Goal: Task Accomplishment & Management: Manage account settings

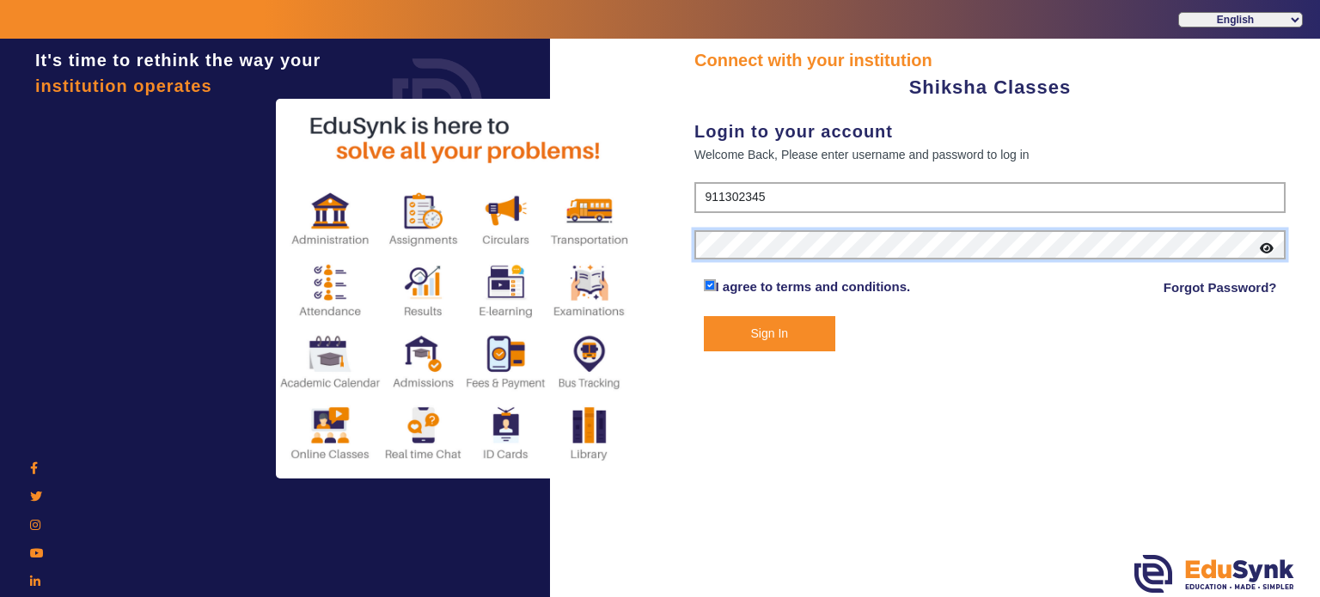
click at [704, 316] on button "Sign In" at bounding box center [770, 333] width 132 height 35
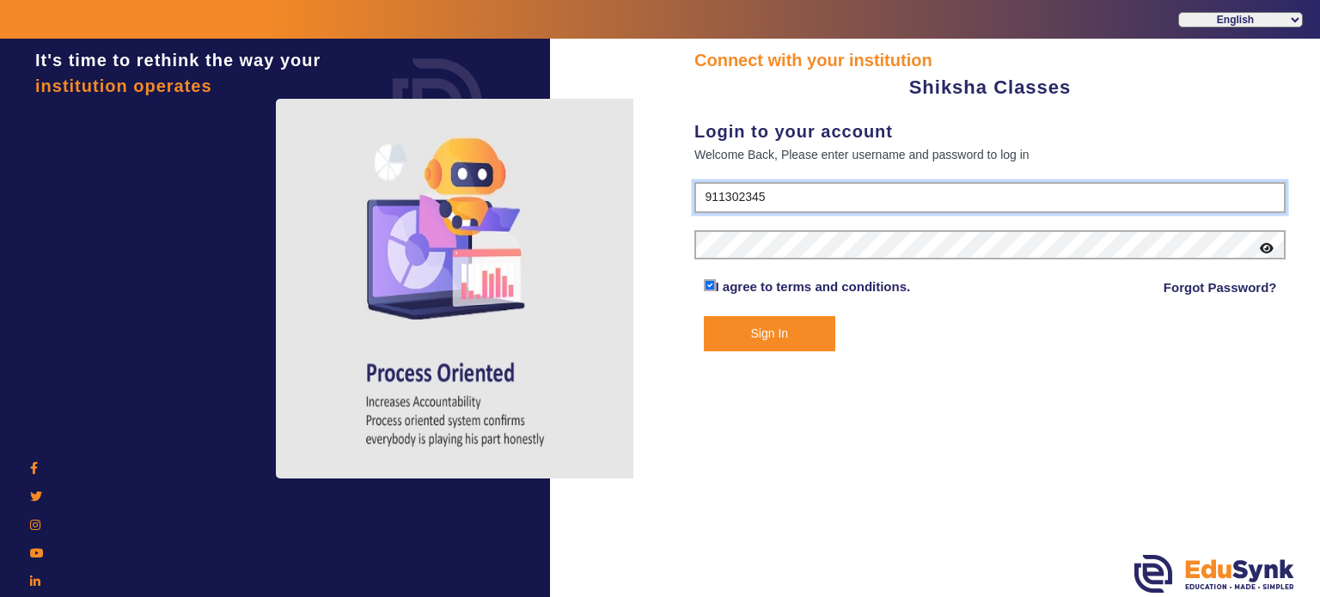
drag, startPoint x: 769, startPoint y: 192, endPoint x: 683, endPoint y: 201, distance: 86.5
click at [683, 201] on div "Connect with your institution Shiksha Classes Login to your account Welcome Bac…" at bounding box center [990, 320] width 660 height 563
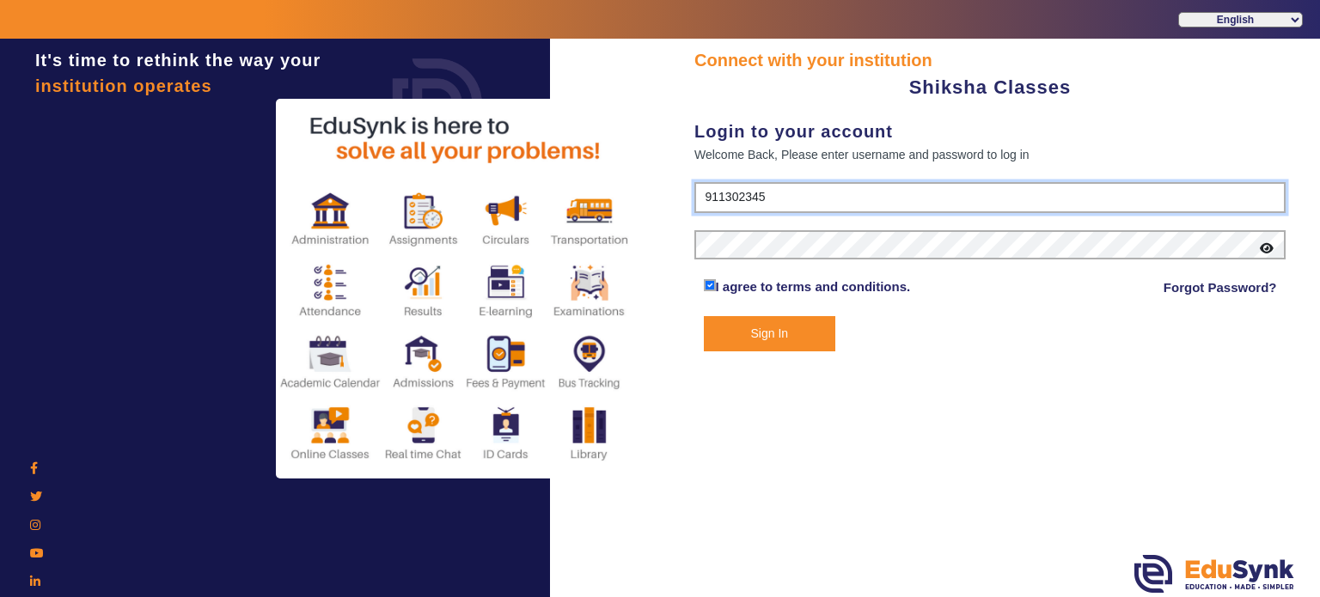
paste input "9113023453"
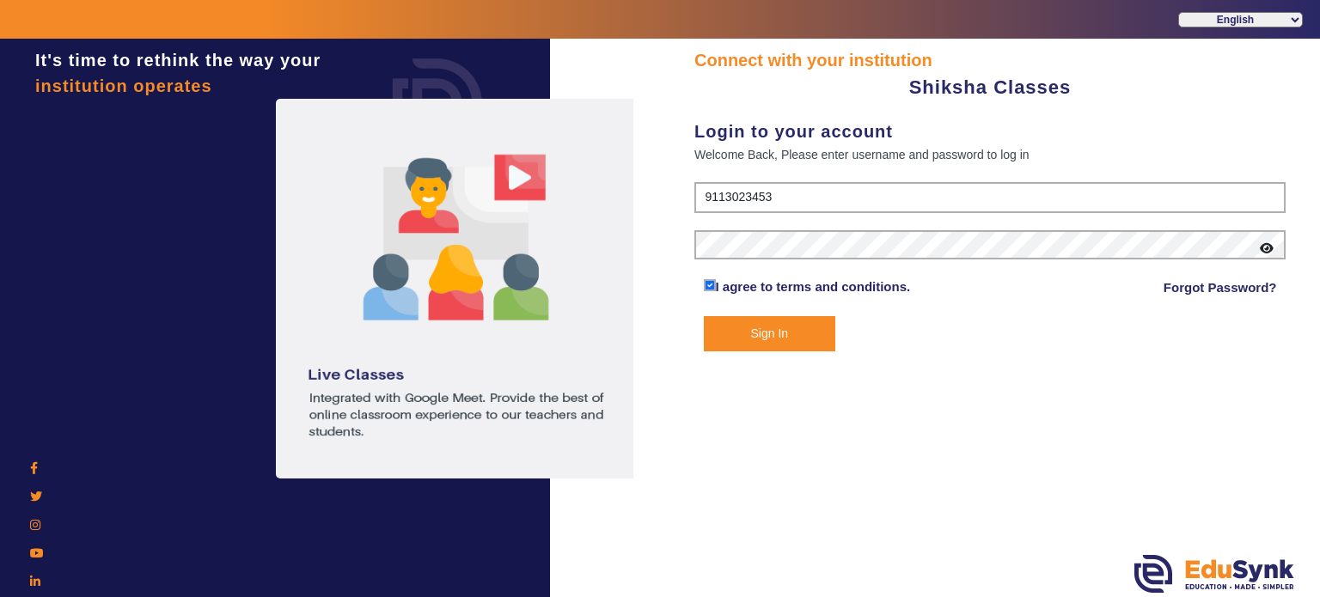
click at [821, 347] on button "Sign In" at bounding box center [770, 333] width 132 height 35
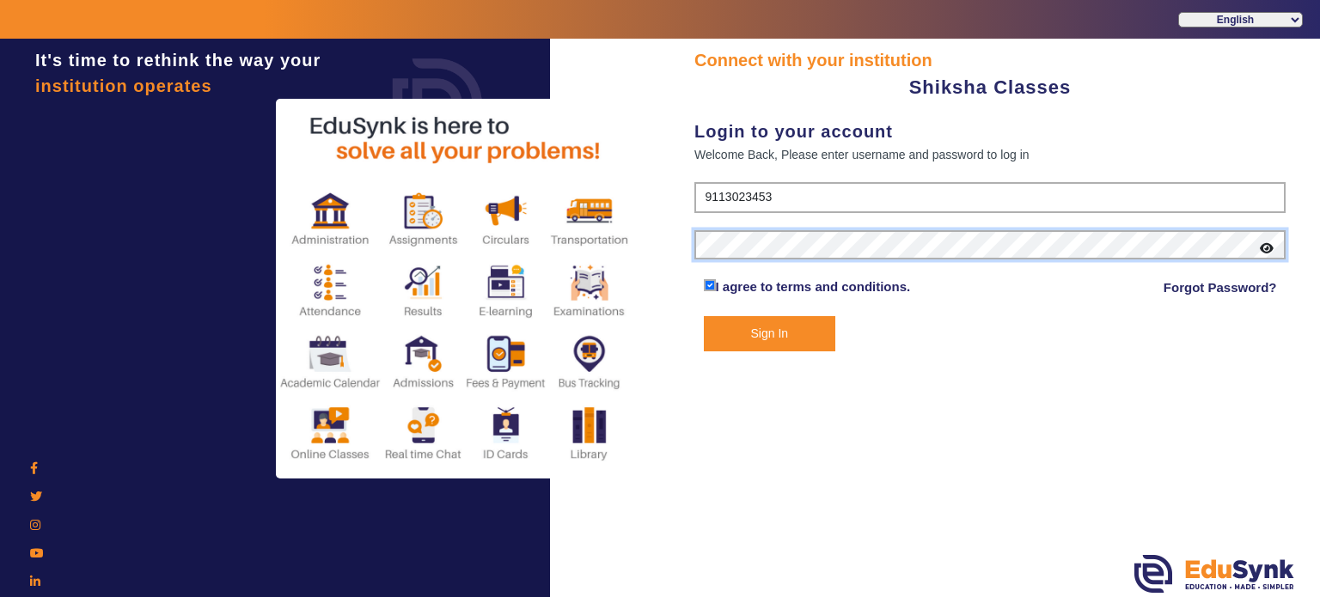
click at [679, 260] on div "Connect with your institution Shiksha Classes Login to your account Welcome Bac…" at bounding box center [990, 320] width 660 height 563
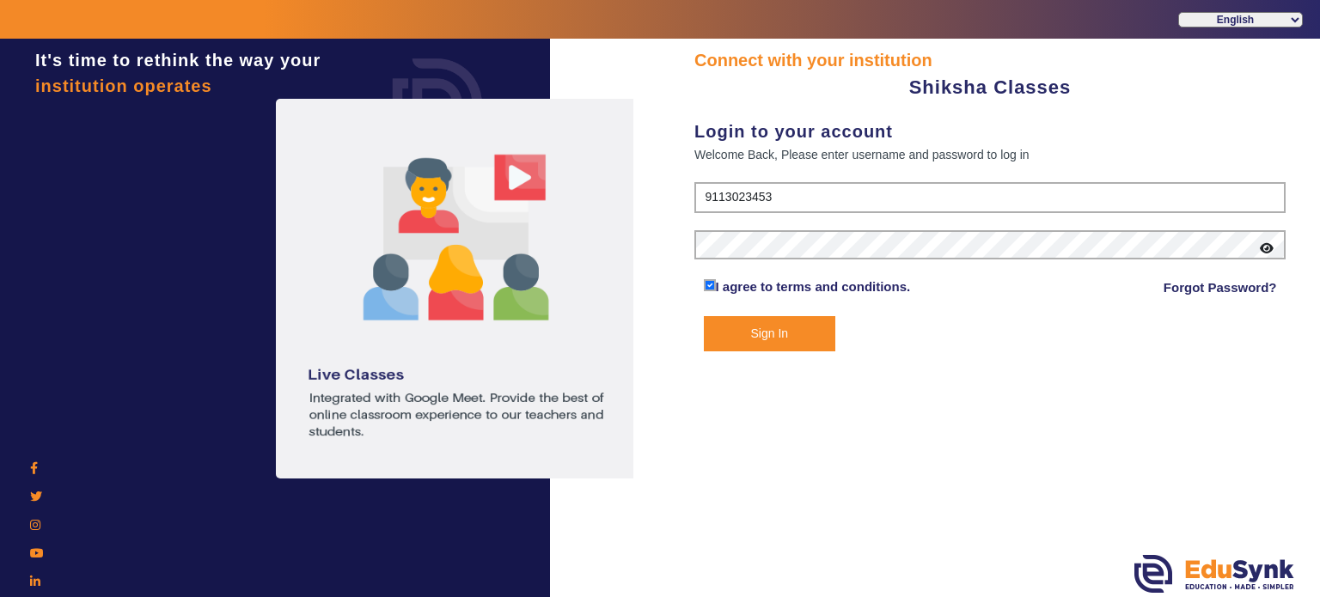
click at [743, 327] on button "Sign In" at bounding box center [770, 333] width 132 height 35
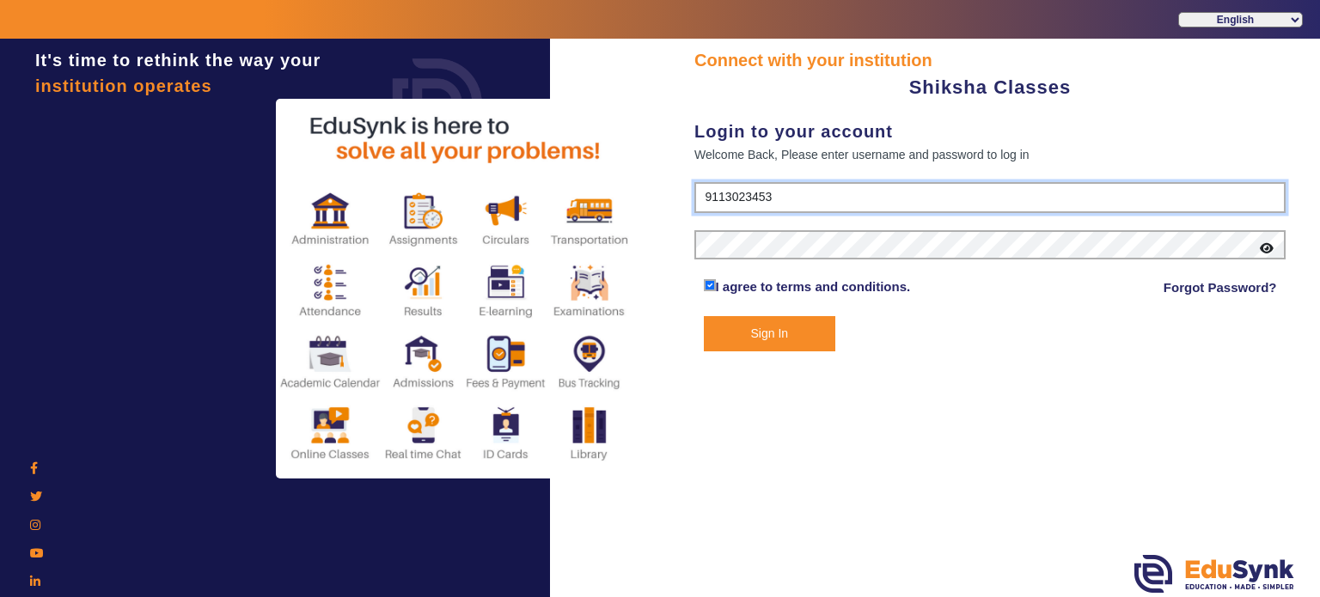
drag, startPoint x: 797, startPoint y: 195, endPoint x: 555, endPoint y: 199, distance: 241.6
click at [555, 199] on div "It's time to rethink the way your institution operates Connect with your instit…" at bounding box center [660, 337] width 1320 height 597
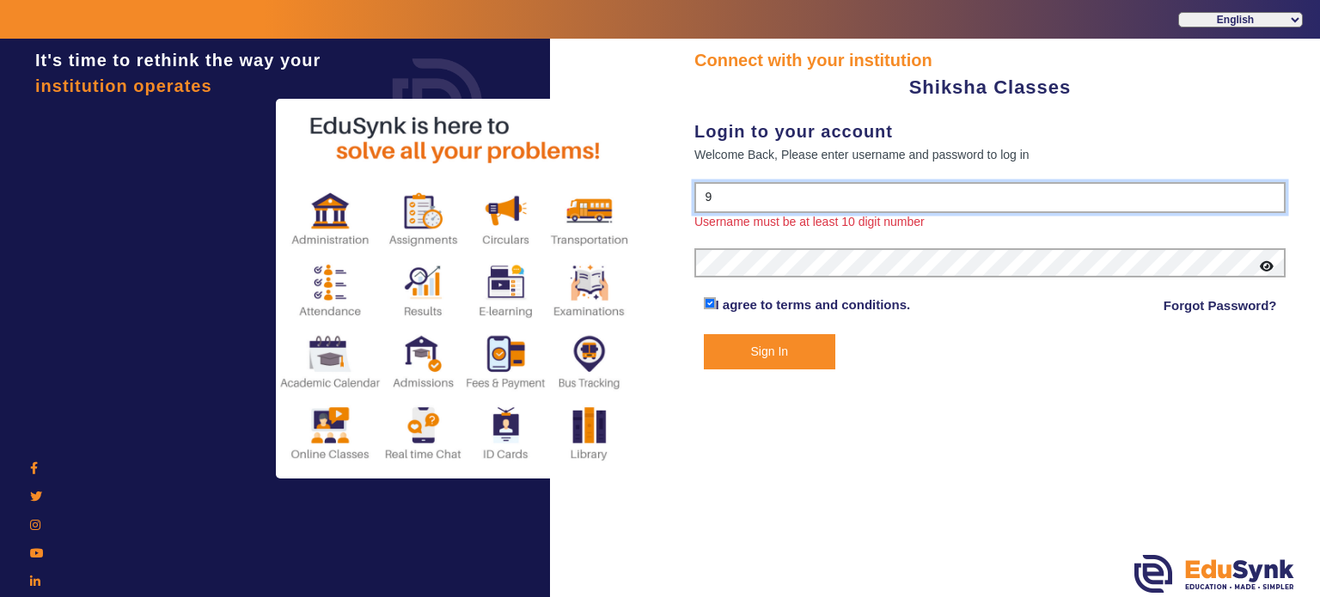
paste input "11302345"
type input "9113023453"
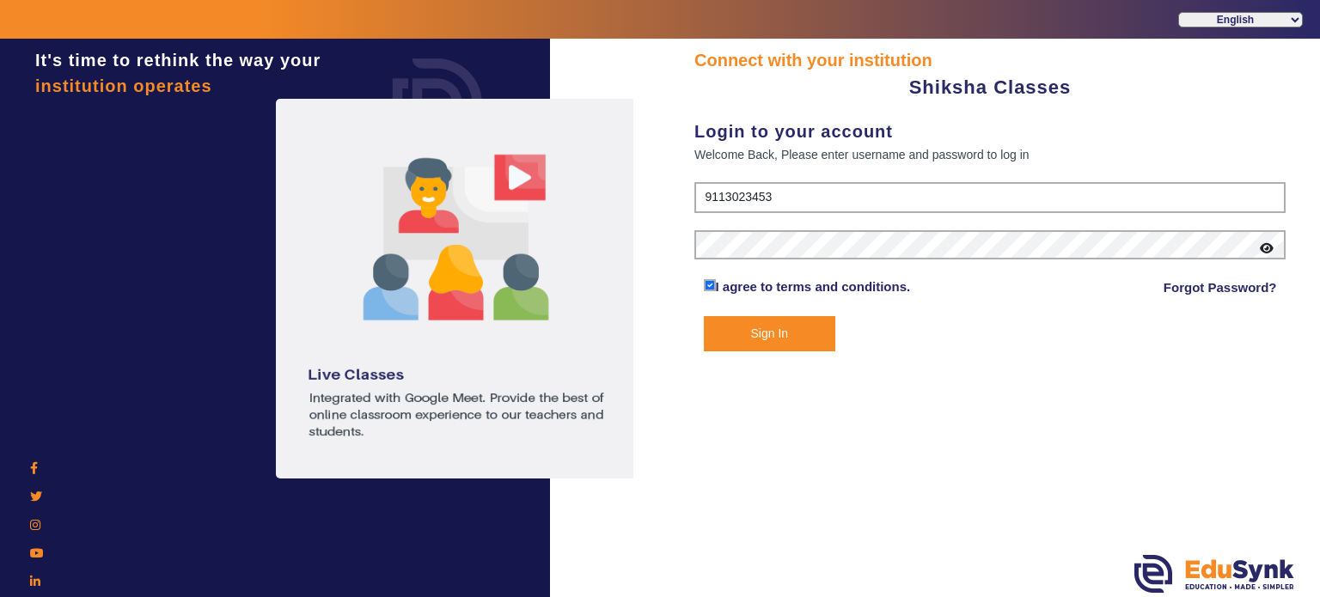
click at [1270, 249] on icon at bounding box center [1267, 248] width 14 height 12
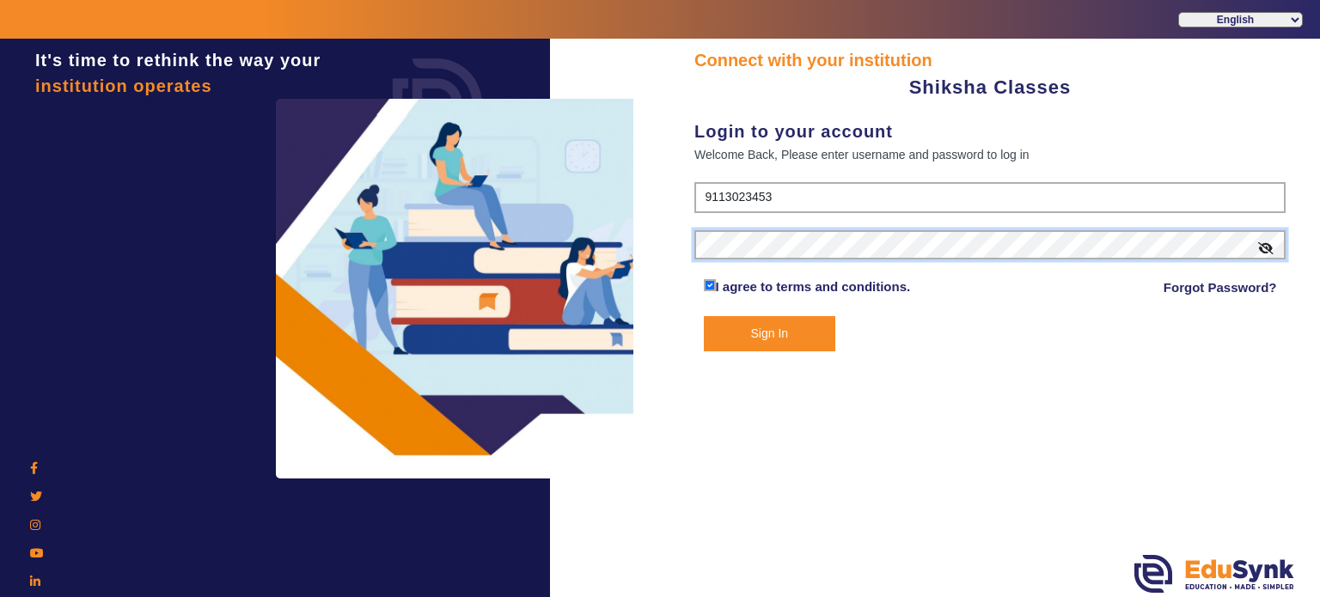
click at [681, 244] on div "Connect with your institution Shiksha Classes Login to your account Welcome Bac…" at bounding box center [990, 320] width 660 height 563
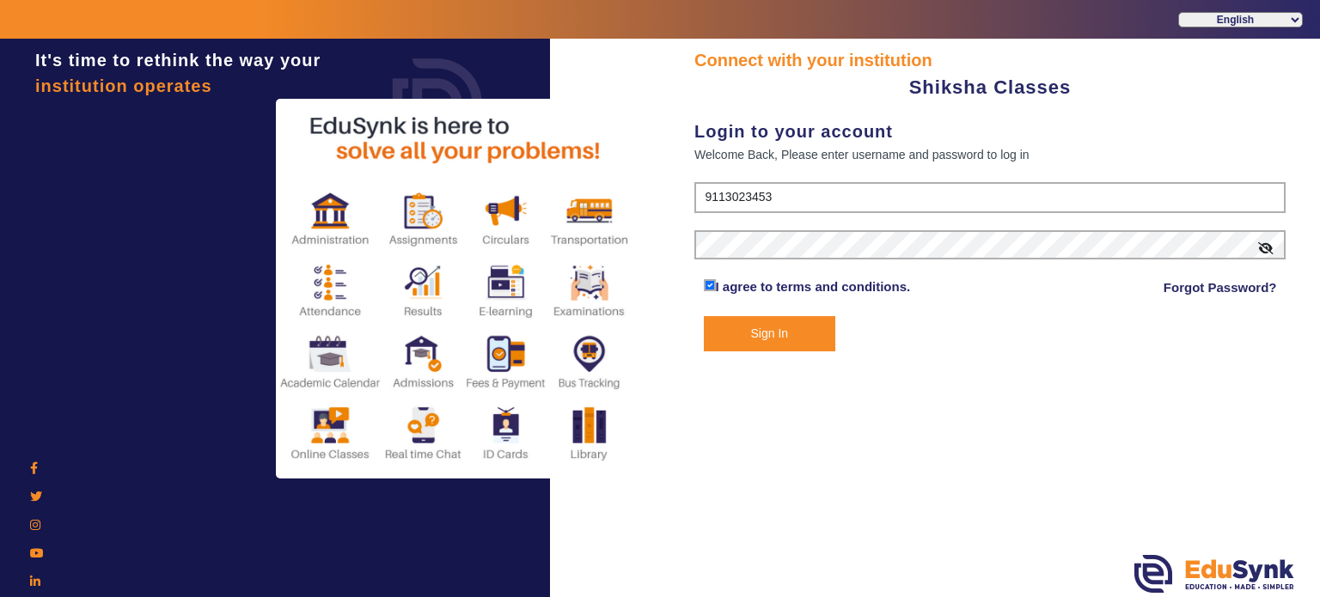
click at [760, 332] on button "Sign In" at bounding box center [770, 333] width 132 height 35
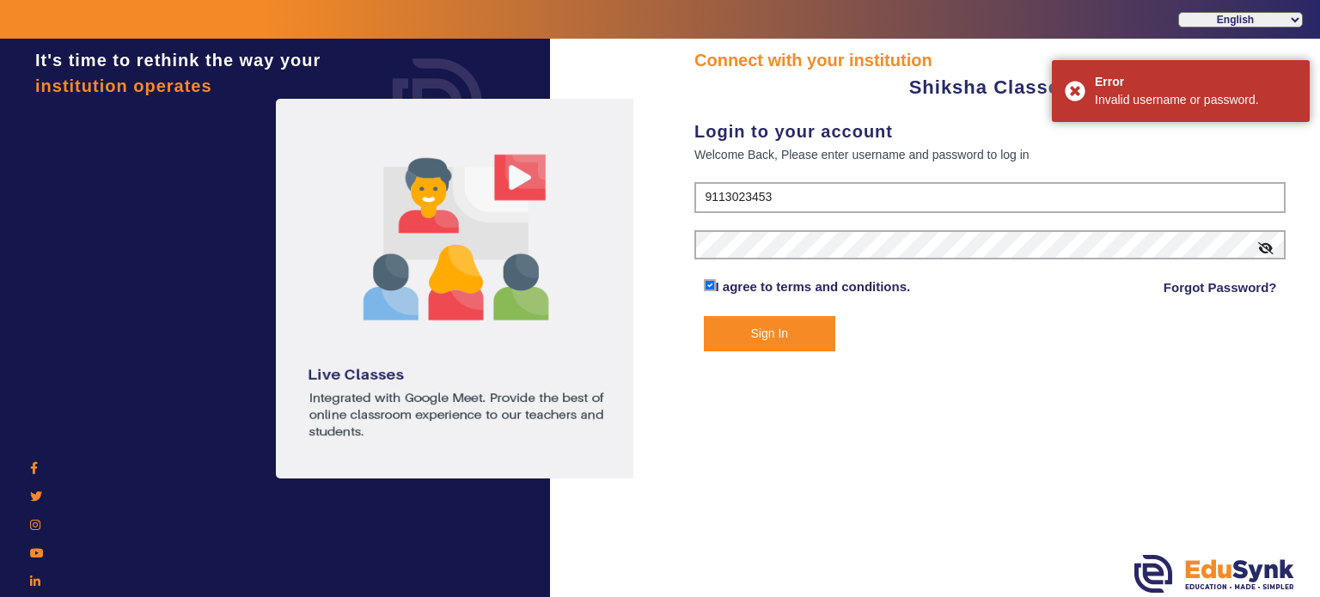
click at [760, 332] on button "Sign In" at bounding box center [770, 333] width 132 height 35
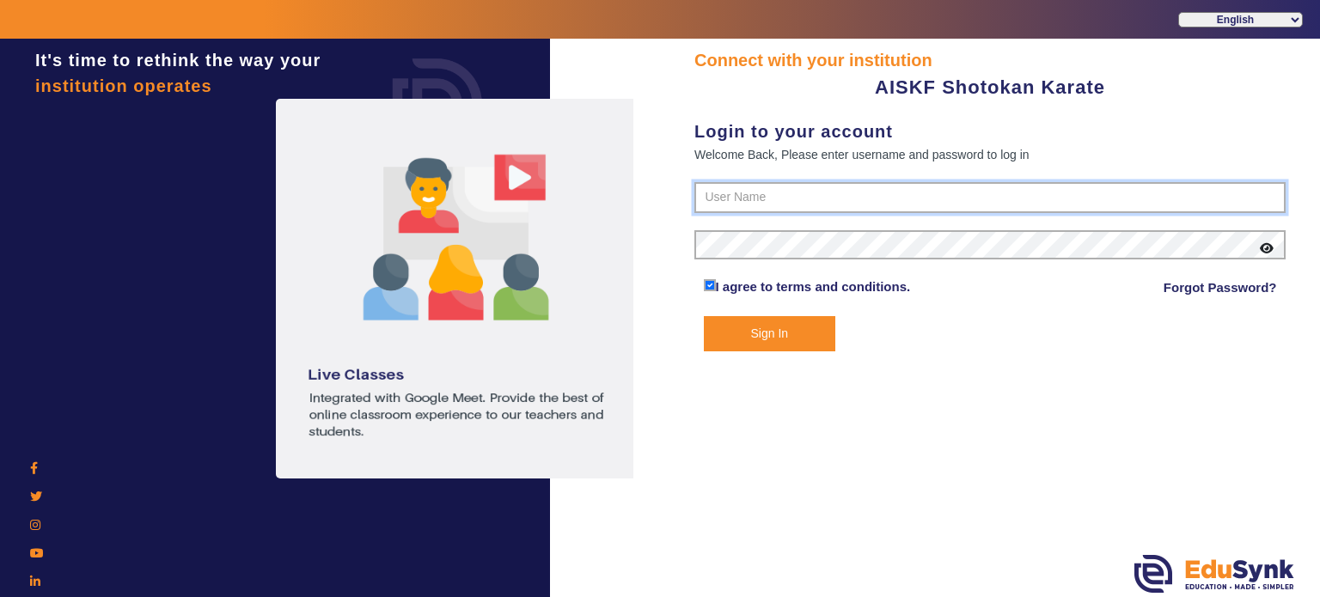
click at [796, 196] on input "text" at bounding box center [990, 197] width 591 height 31
paste input "7506751865"
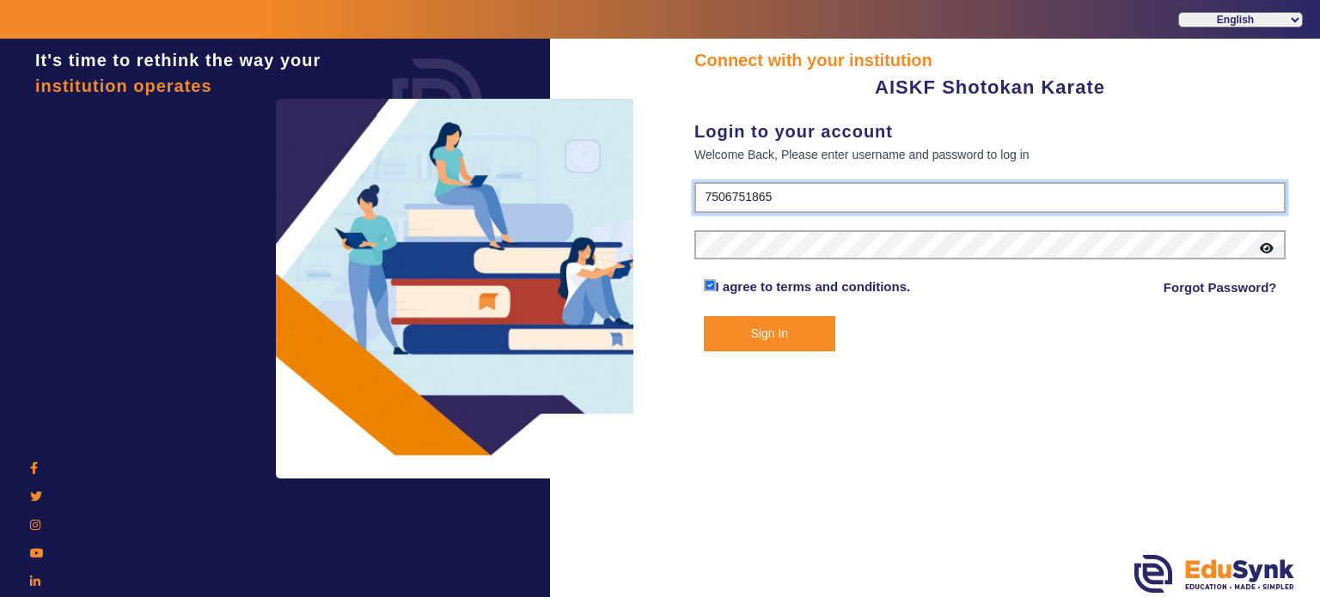
type input "7506751865"
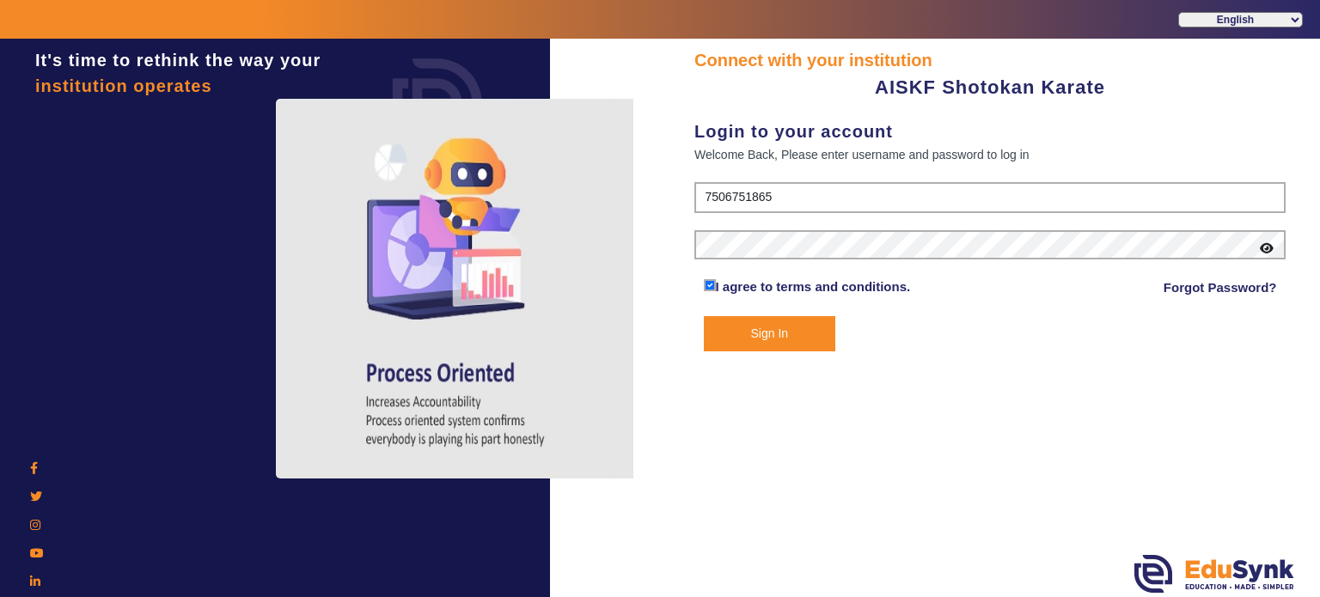
click at [739, 343] on button "Sign In" at bounding box center [770, 333] width 132 height 35
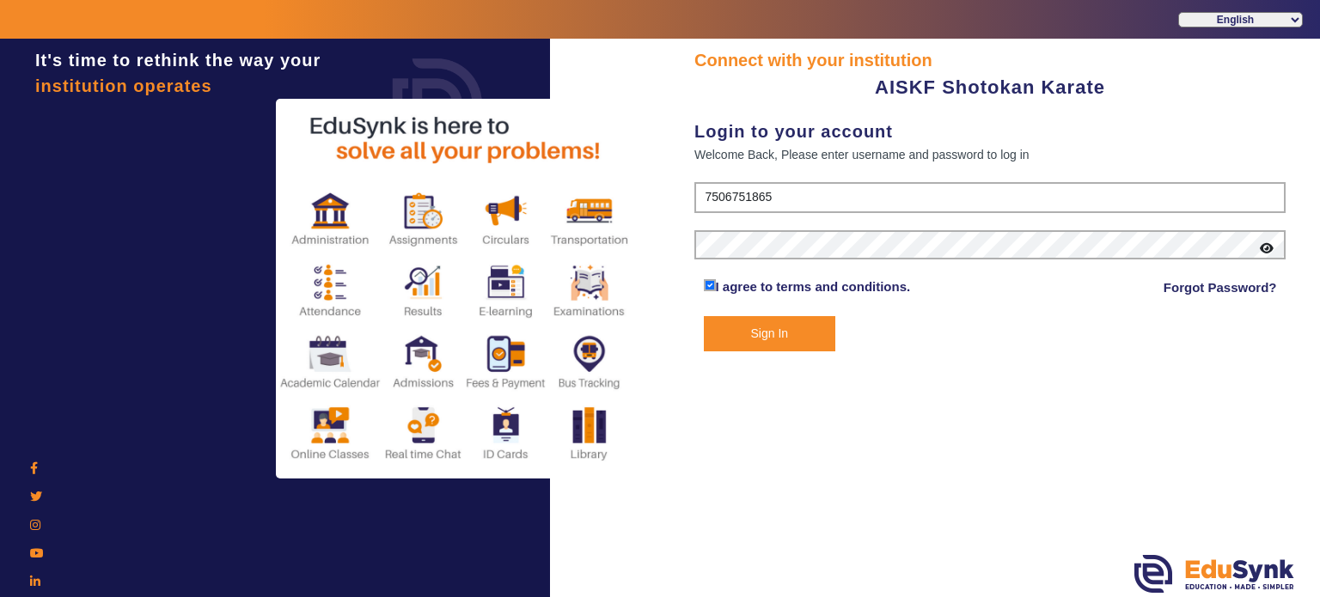
click at [739, 343] on button "Sign In" at bounding box center [770, 333] width 132 height 35
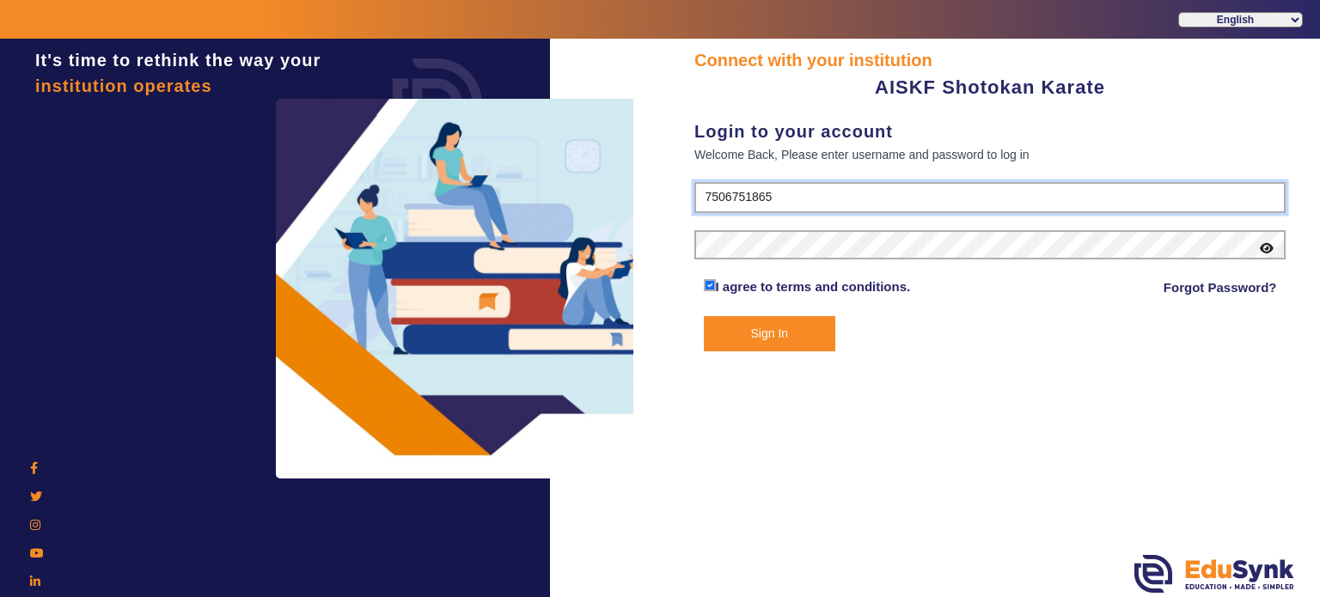
click at [708, 195] on input "7506751865" at bounding box center [990, 197] width 591 height 31
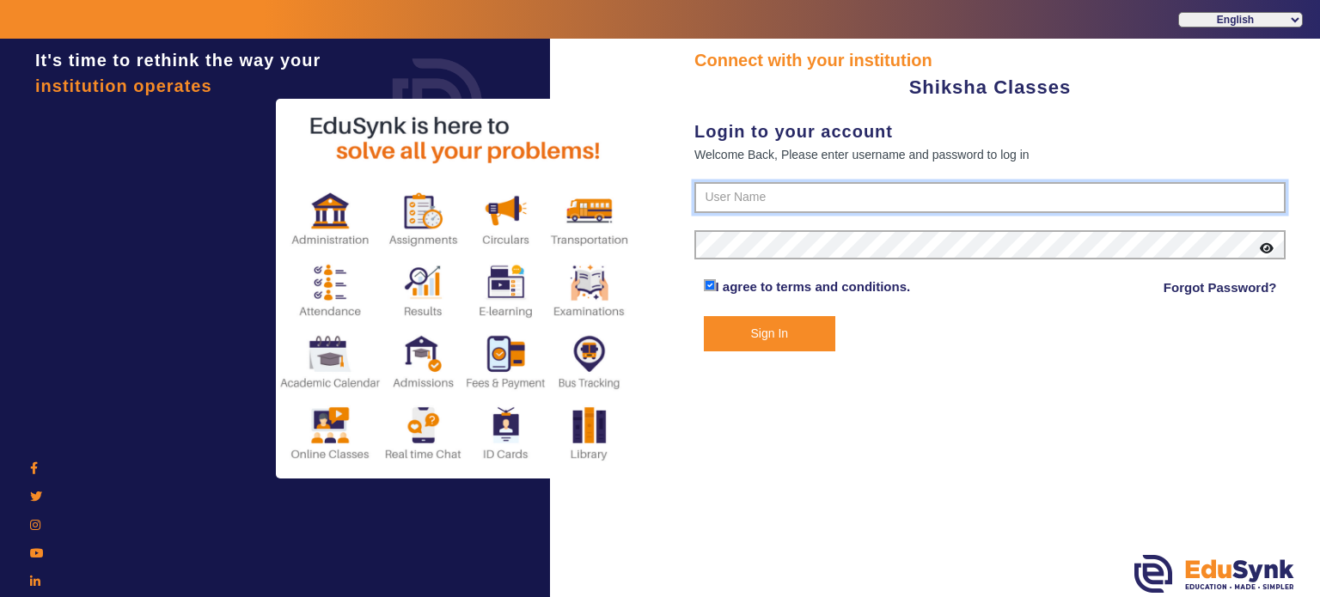
click at [807, 187] on input "text" at bounding box center [990, 197] width 591 height 31
paste input "9113023453"
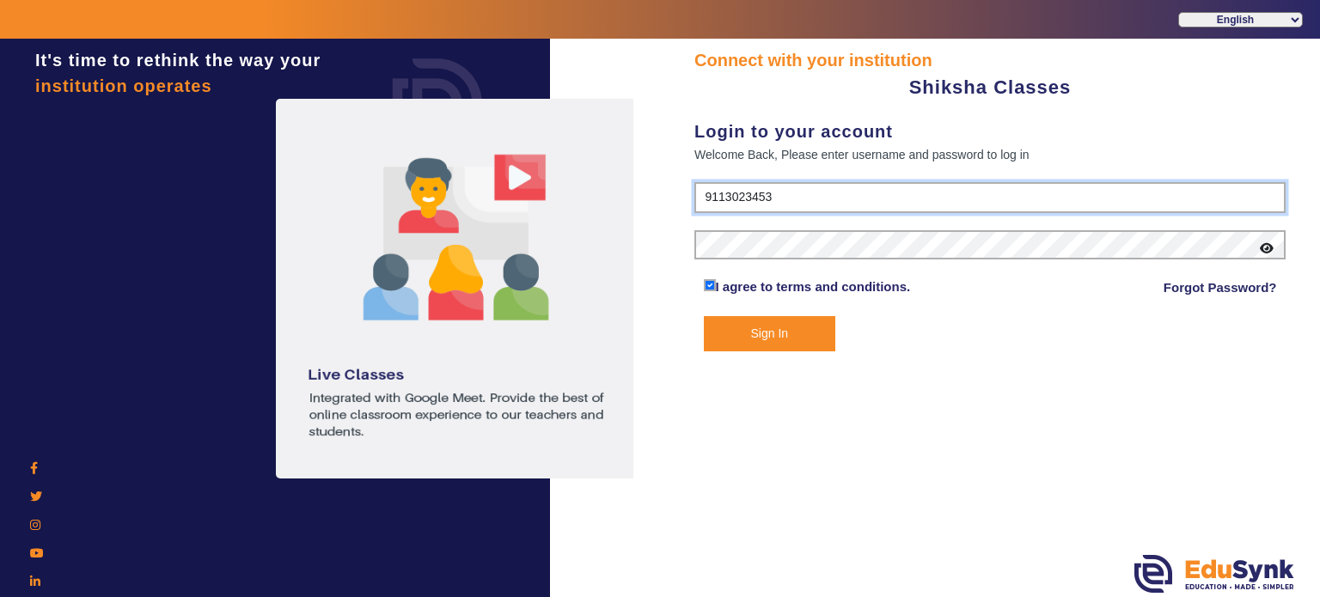
type input "9113023453"
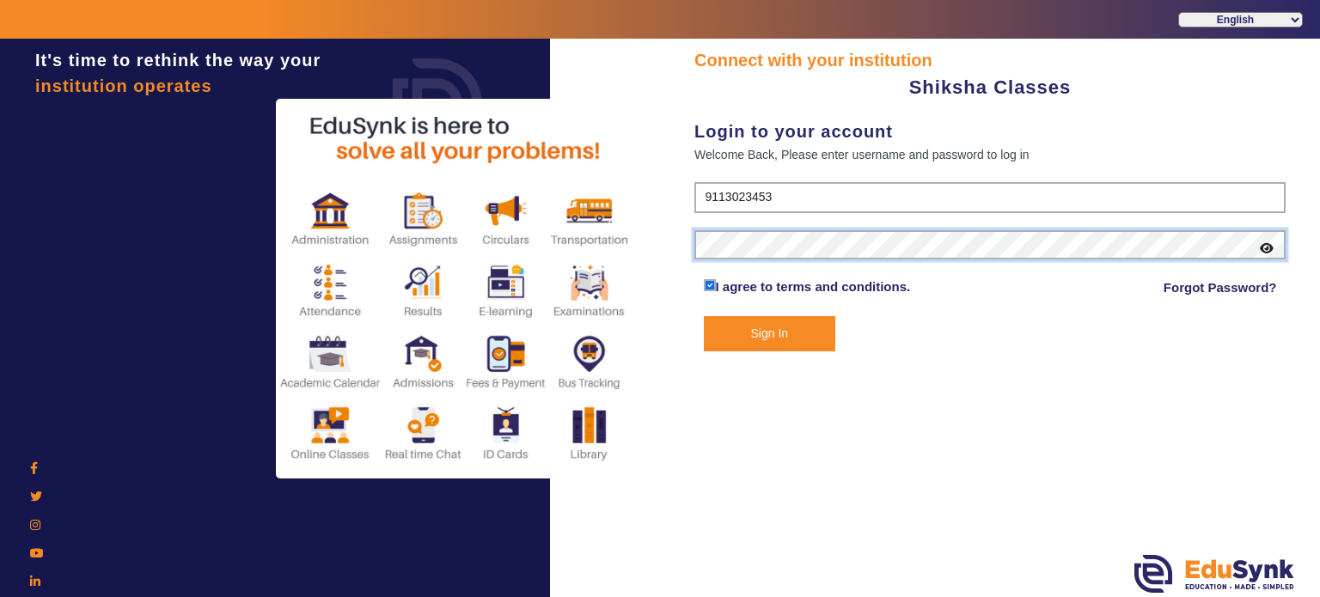
click at [704, 316] on button "Sign In" at bounding box center [770, 333] width 132 height 35
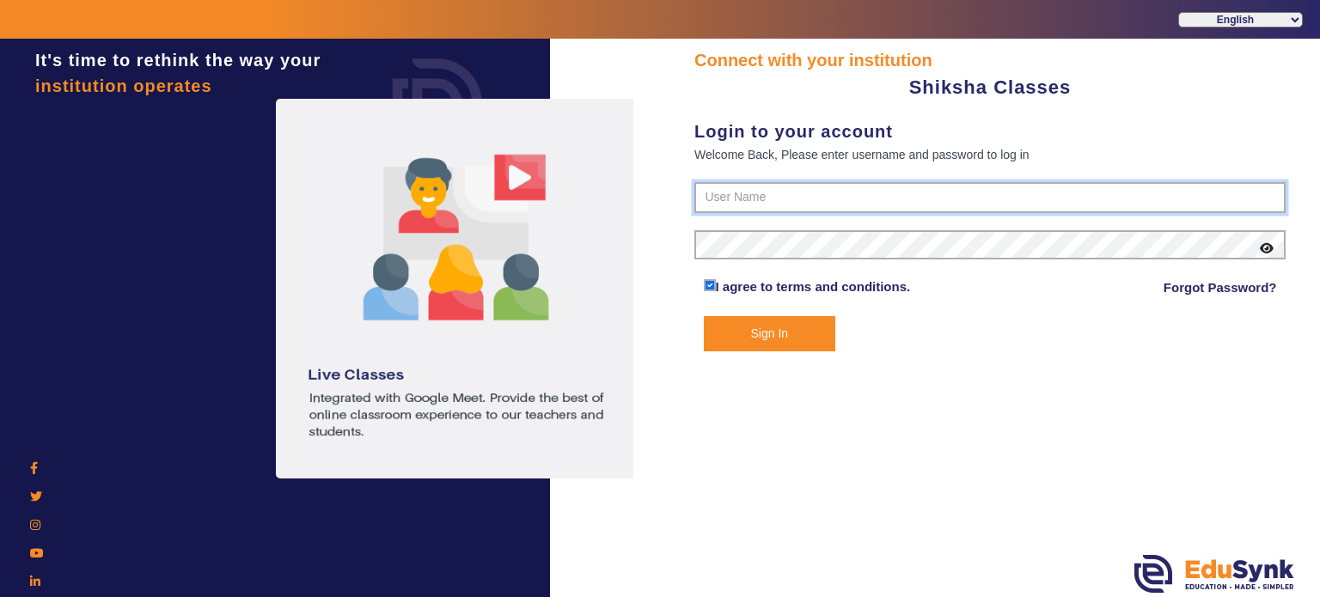
click at [765, 196] on input "text" at bounding box center [990, 197] width 591 height 31
paste input "9113023453"
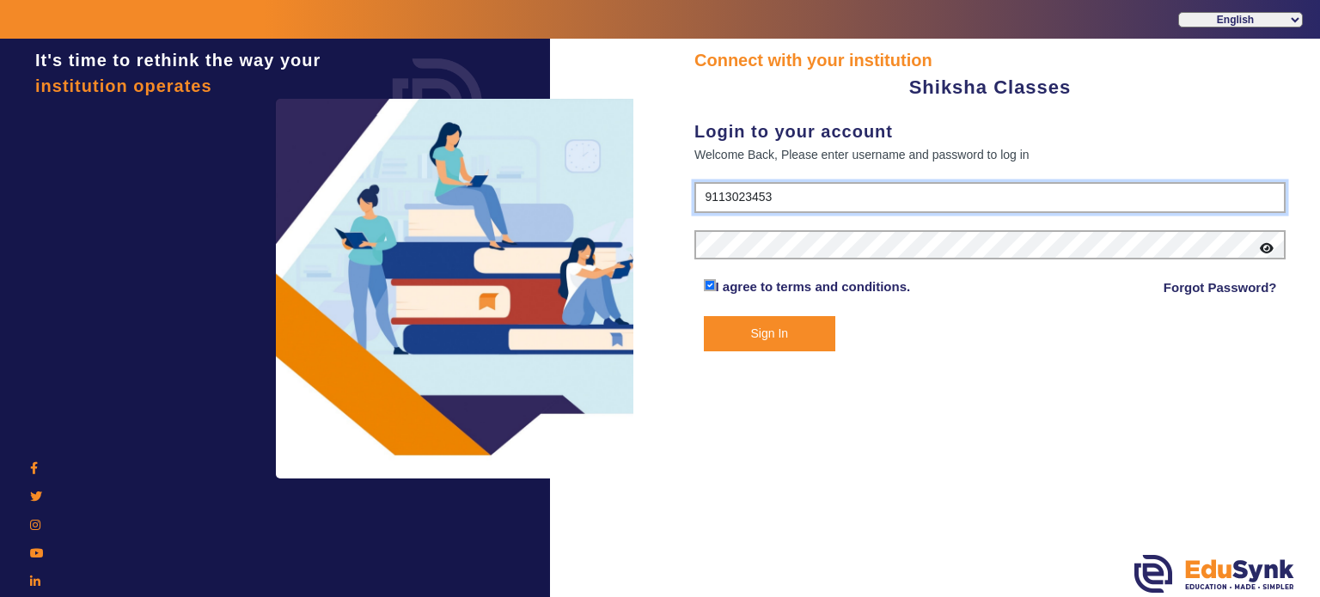
type input "9113023453"
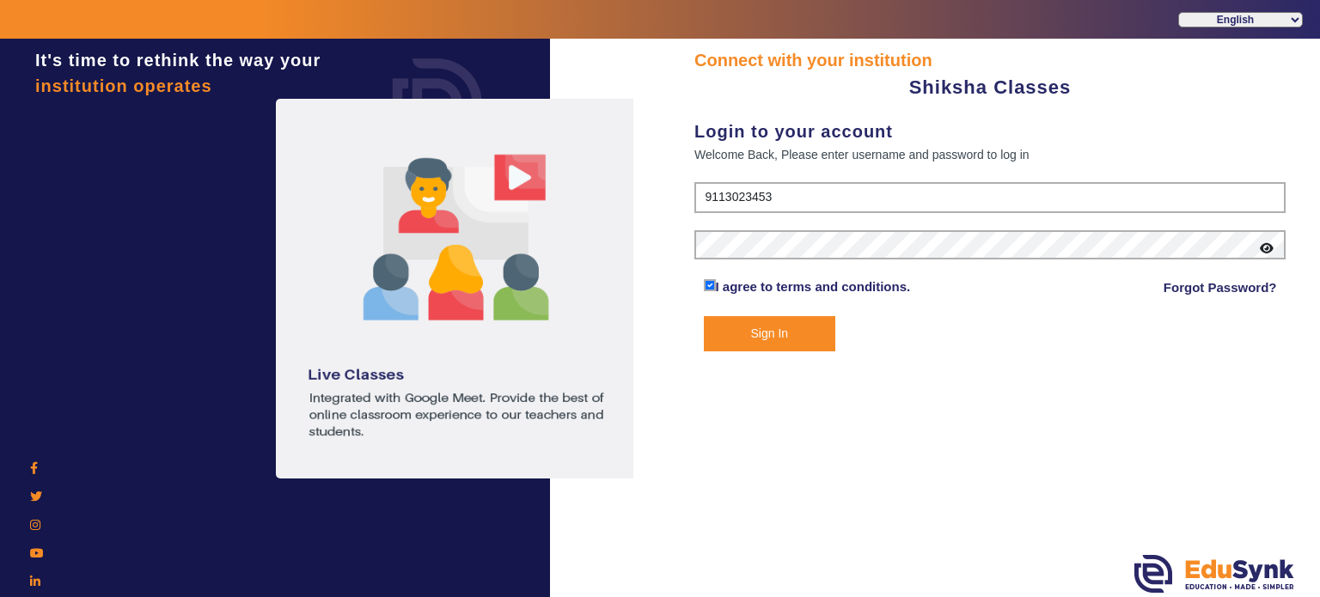
click at [1268, 247] on icon at bounding box center [1267, 248] width 14 height 12
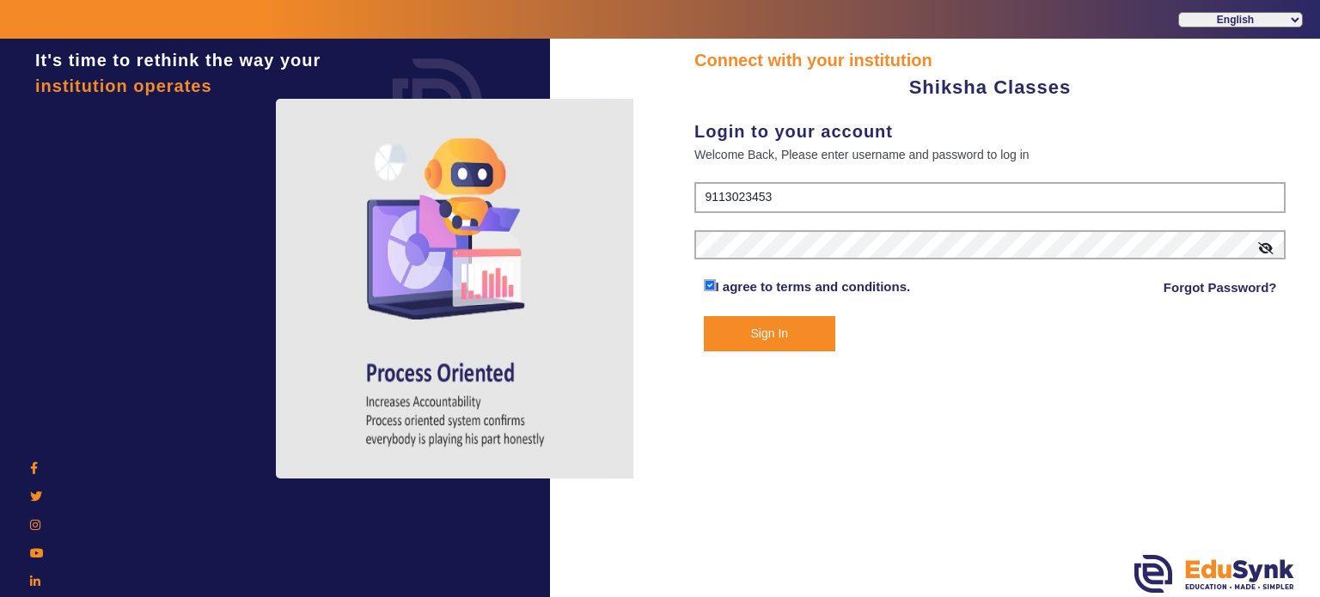
click at [819, 340] on button "Sign In" at bounding box center [770, 333] width 132 height 35
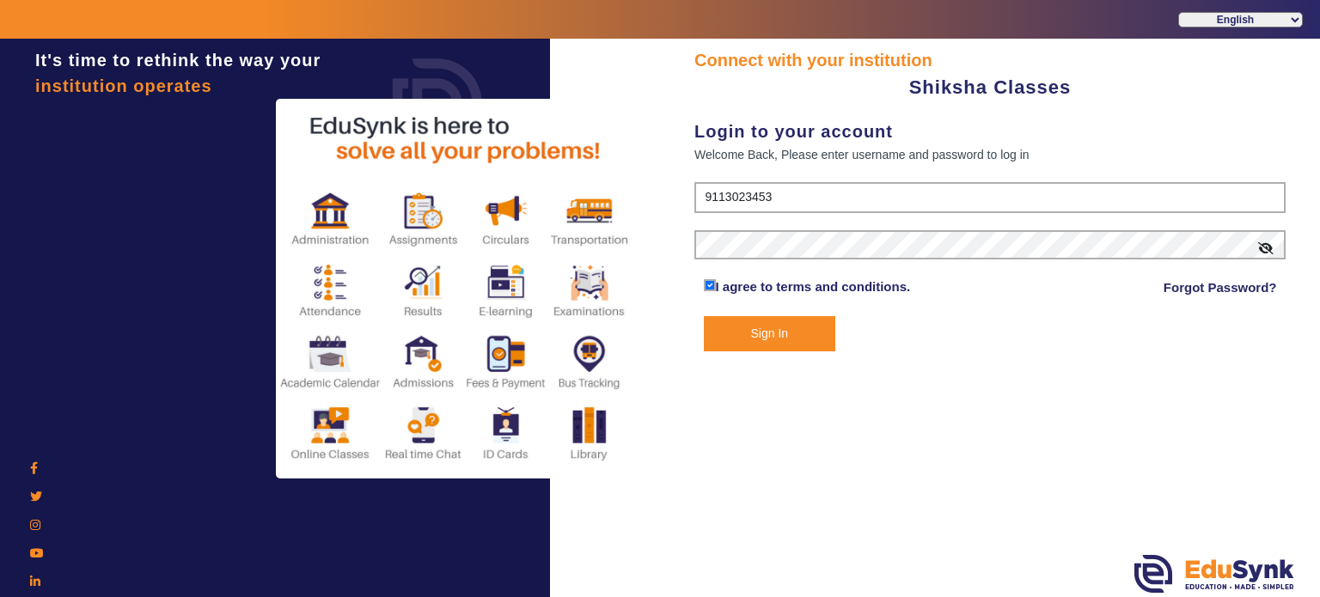
click at [785, 330] on button "Sign In" at bounding box center [770, 333] width 132 height 35
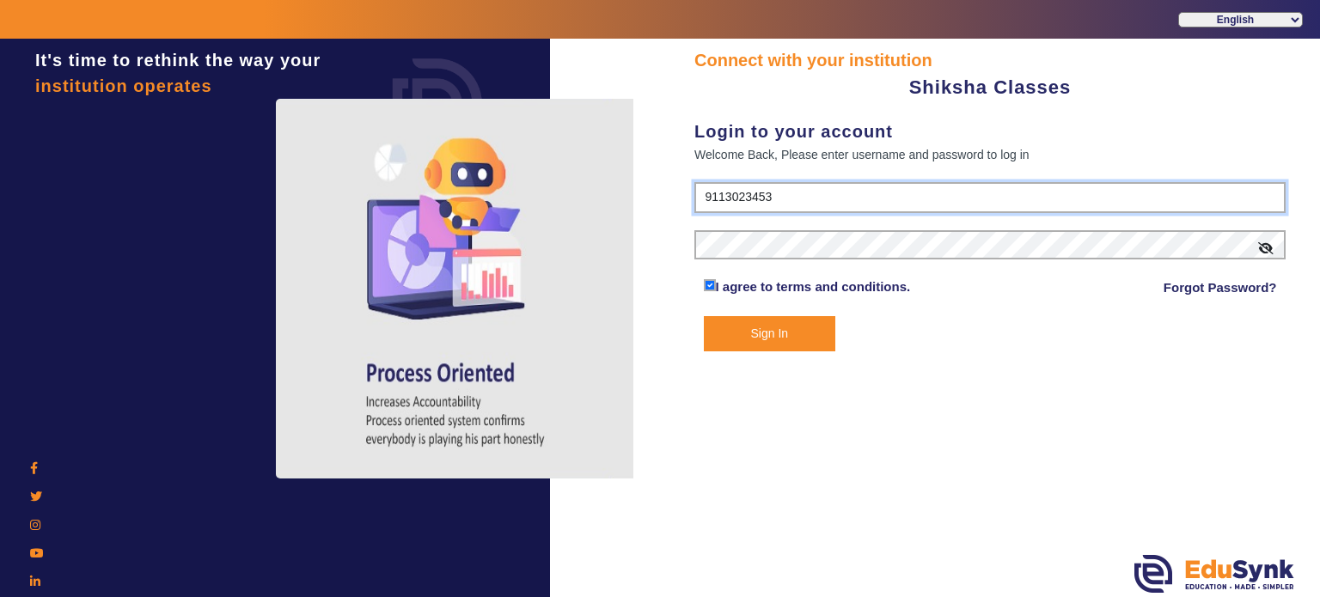
click at [820, 199] on input "9113023453" at bounding box center [990, 197] width 591 height 31
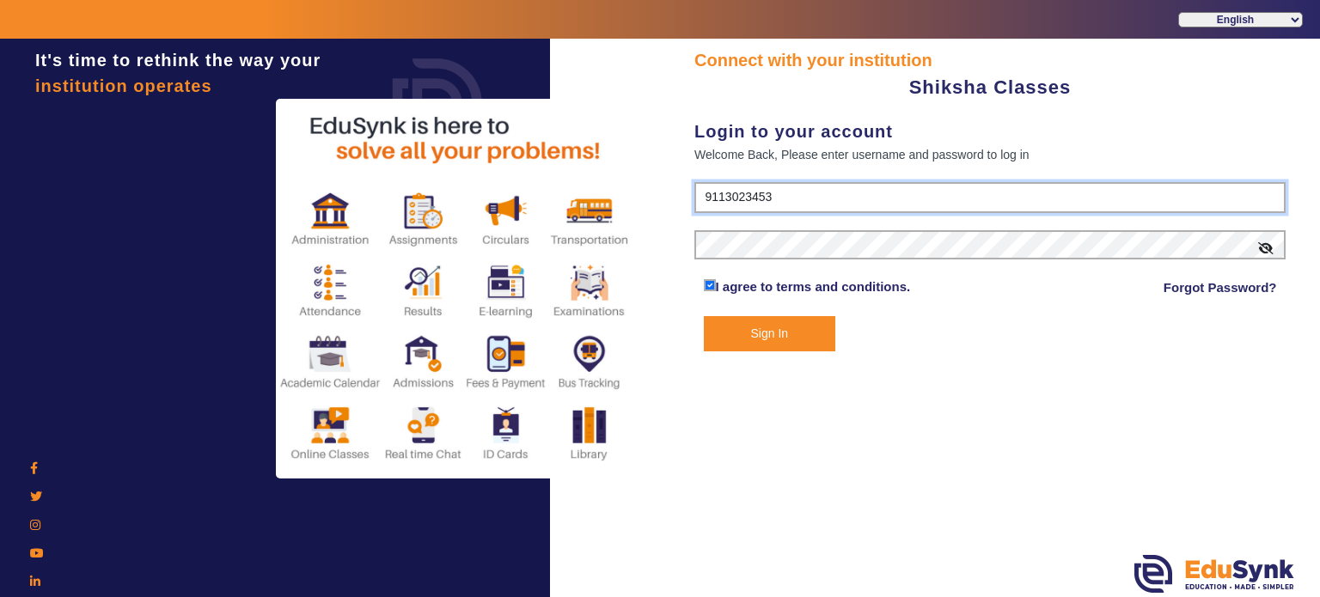
click at [705, 187] on input "9113023453" at bounding box center [990, 197] width 591 height 31
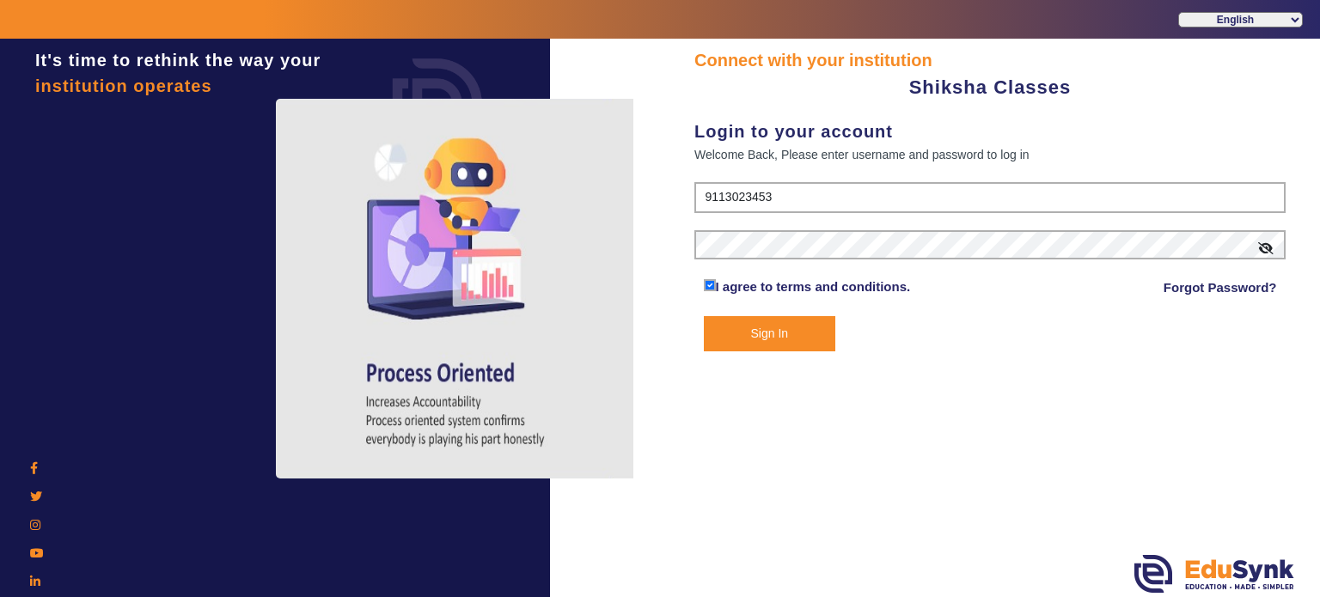
click at [746, 331] on button "Sign In" at bounding box center [770, 333] width 132 height 35
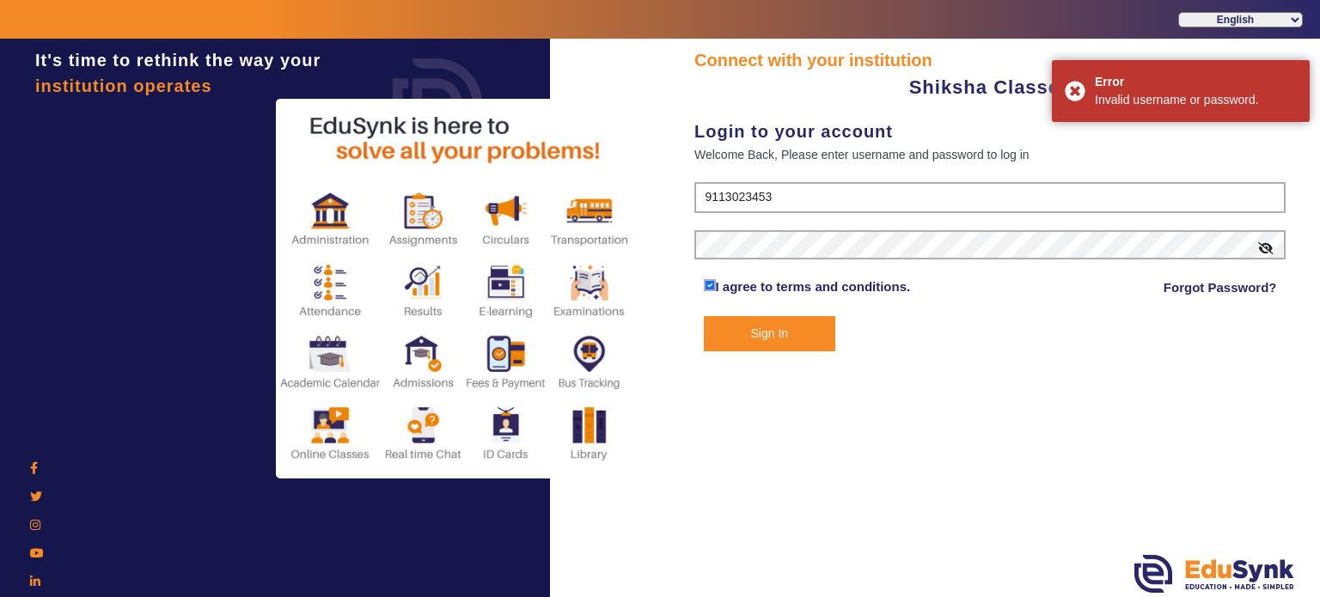
click at [746, 331] on button "Sign In" at bounding box center [770, 333] width 132 height 35
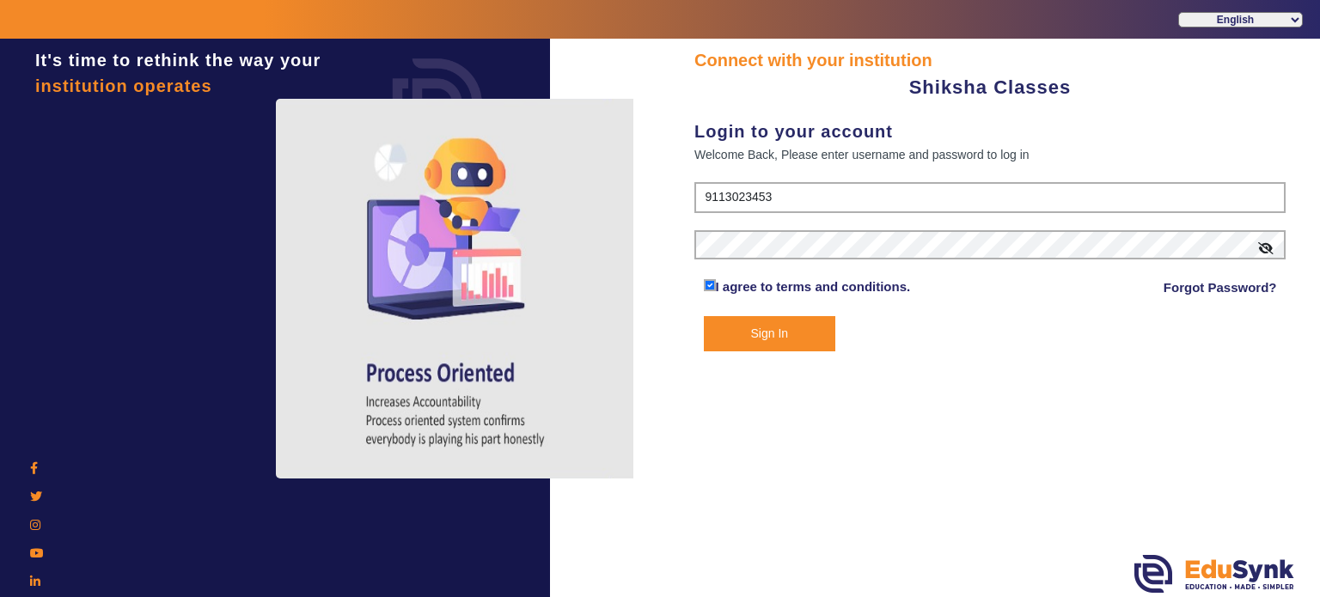
click at [824, 329] on button "Sign In" at bounding box center [770, 333] width 132 height 35
